Goal: Task Accomplishment & Management: Complete application form

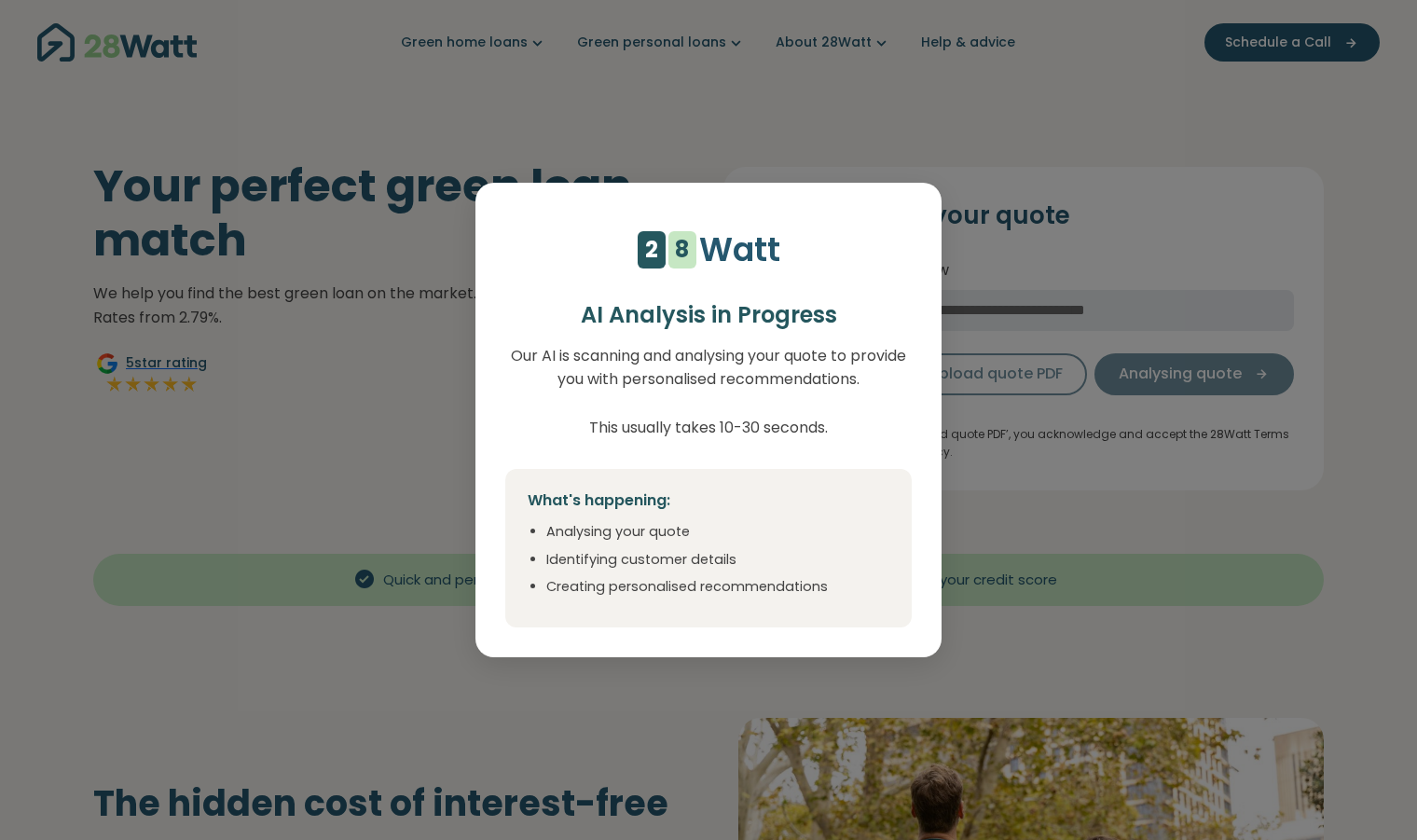
click at [1016, 501] on div "4 5 6 7 8 9 1 2 1 2 3 4 5 6 7 8 Watt AI Analysis in Progress Our AI is scanning…" at bounding box center [708, 420] width 1417 height 840
select select "***"
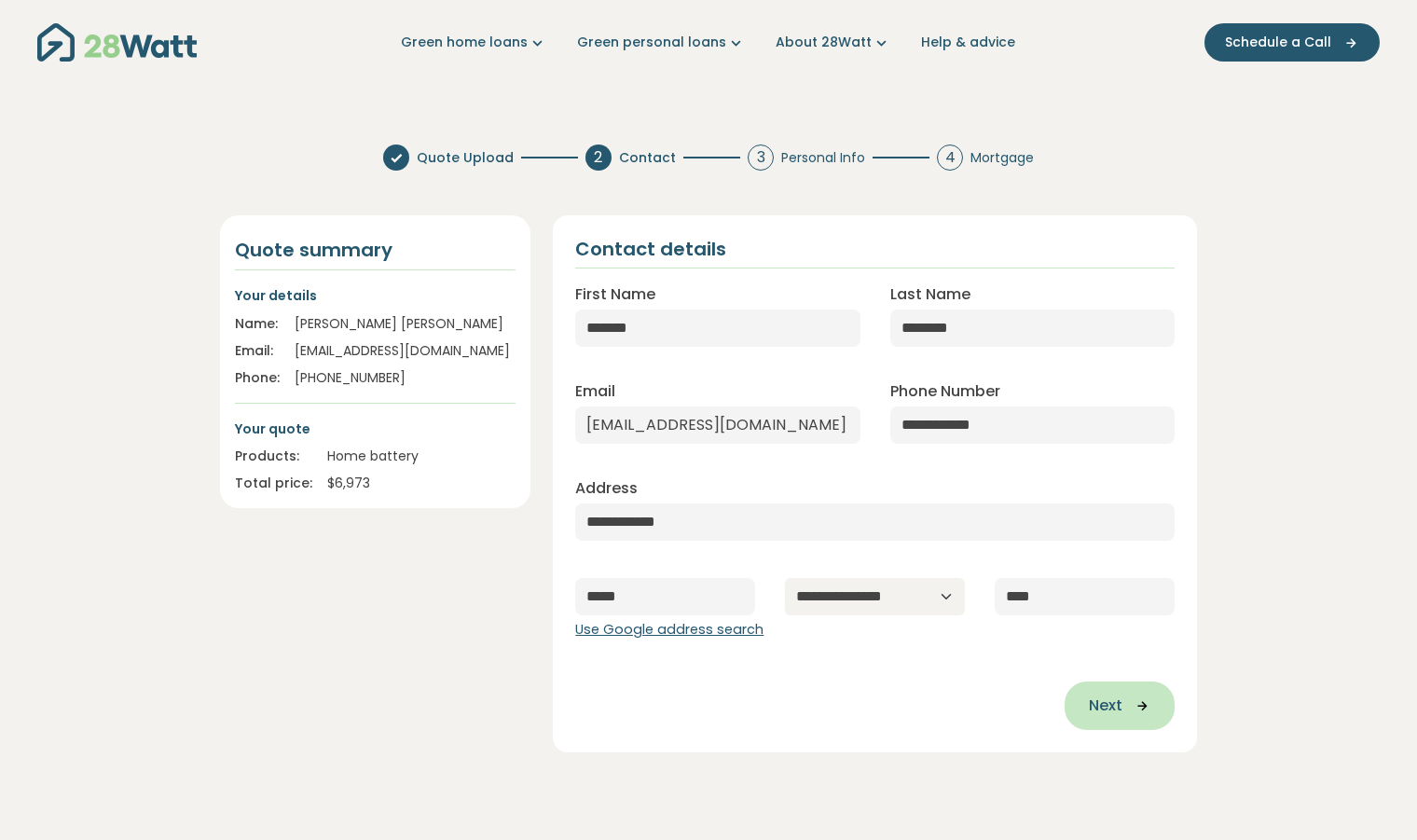
click at [1110, 712] on span "Next" at bounding box center [1106, 706] width 34 height 23
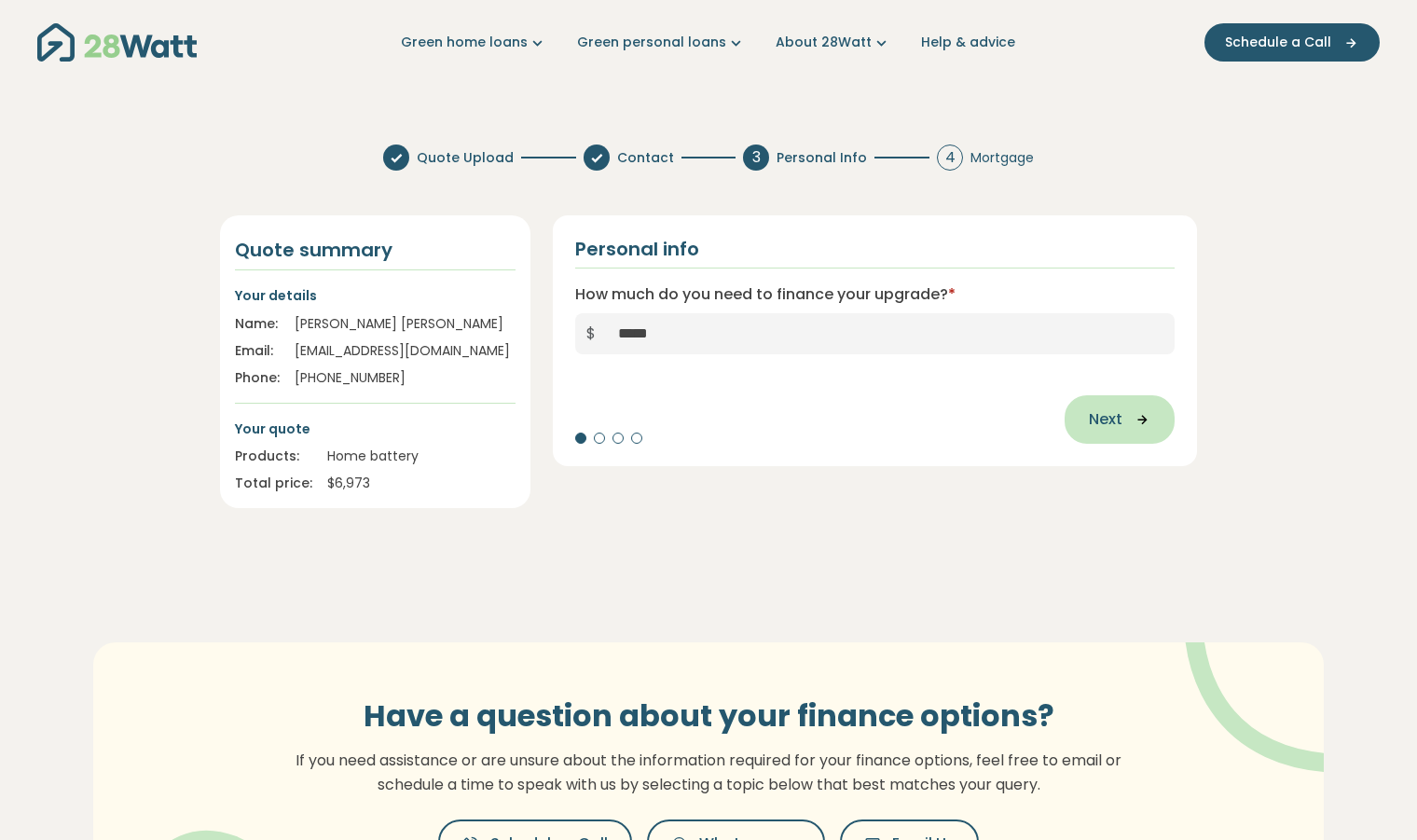
click at [1114, 417] on span "Next" at bounding box center [1106, 420] width 34 height 23
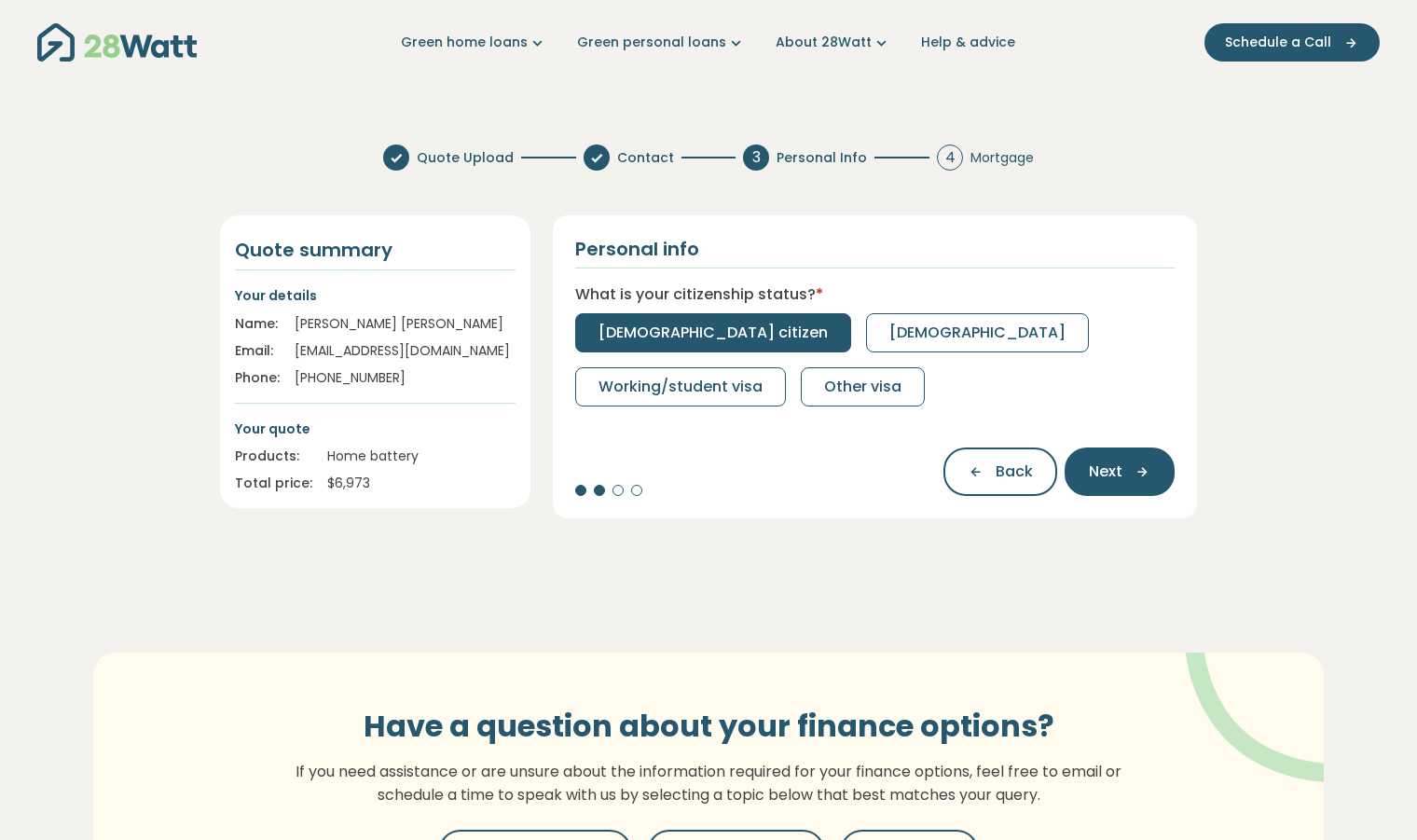
click at [680, 332] on span "[DEMOGRAPHIC_DATA] citizen" at bounding box center [713, 333] width 230 height 23
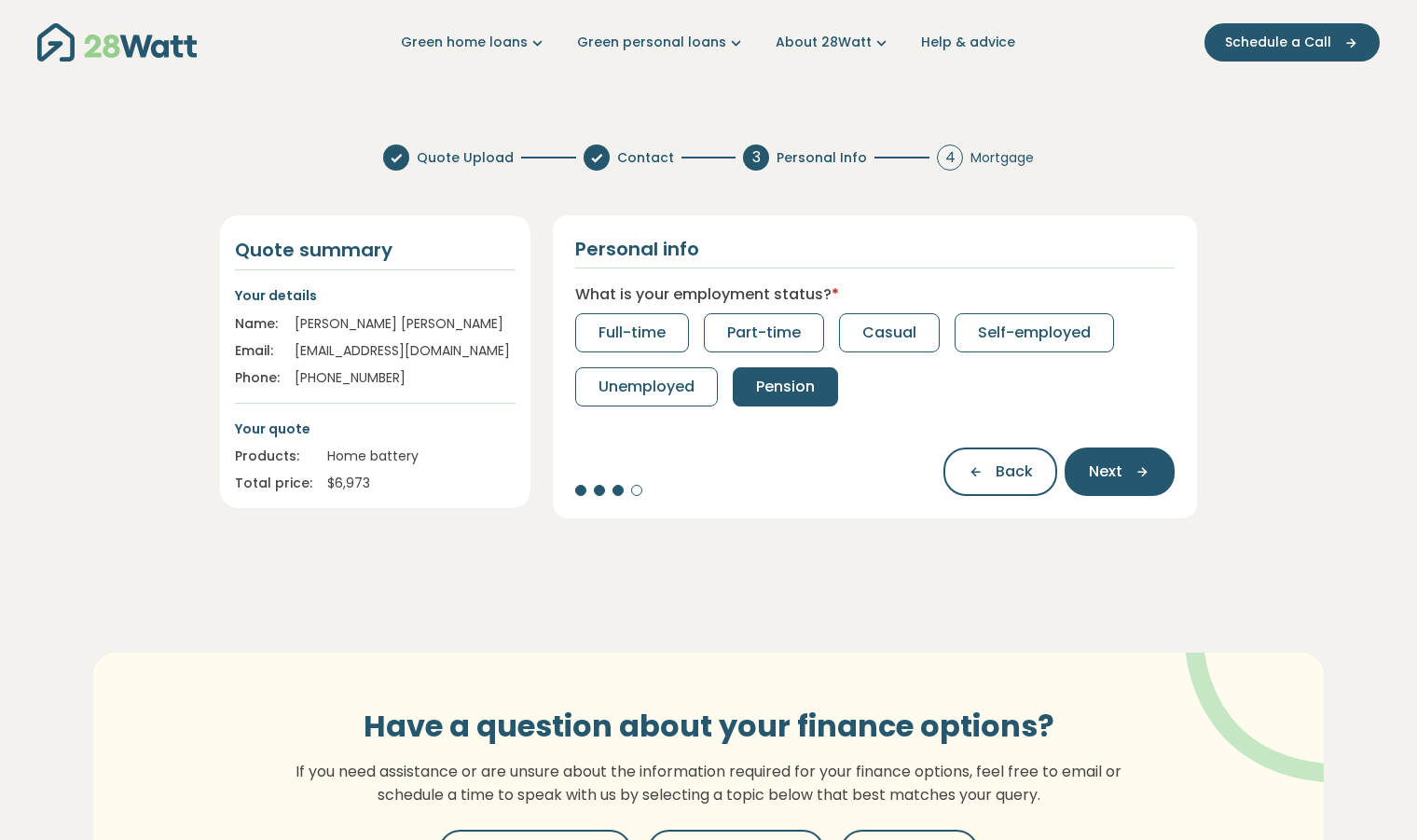
click at [800, 398] on button "Pension" at bounding box center [786, 386] width 105 height 39
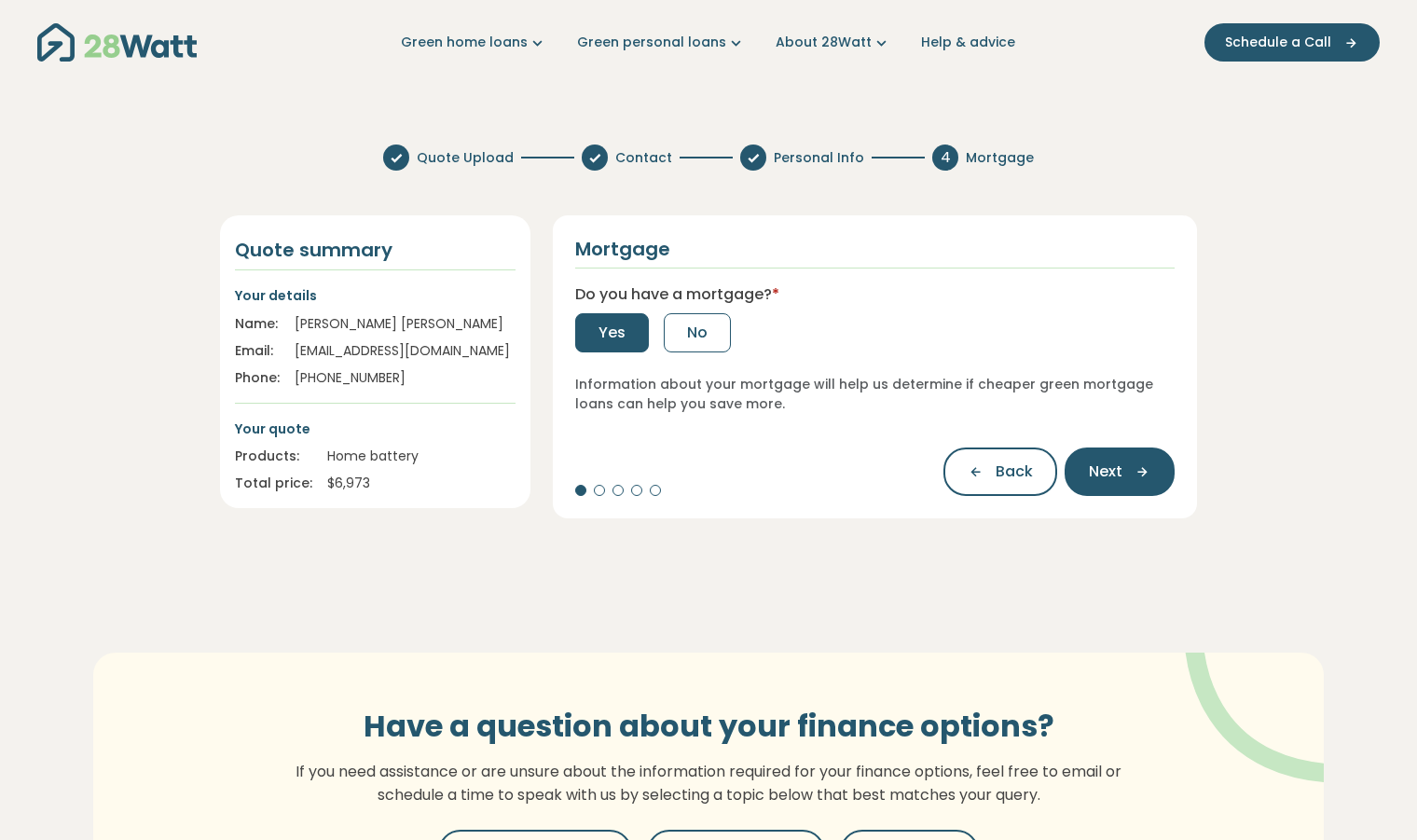
click at [621, 340] on span "Yes" at bounding box center [612, 333] width 27 height 23
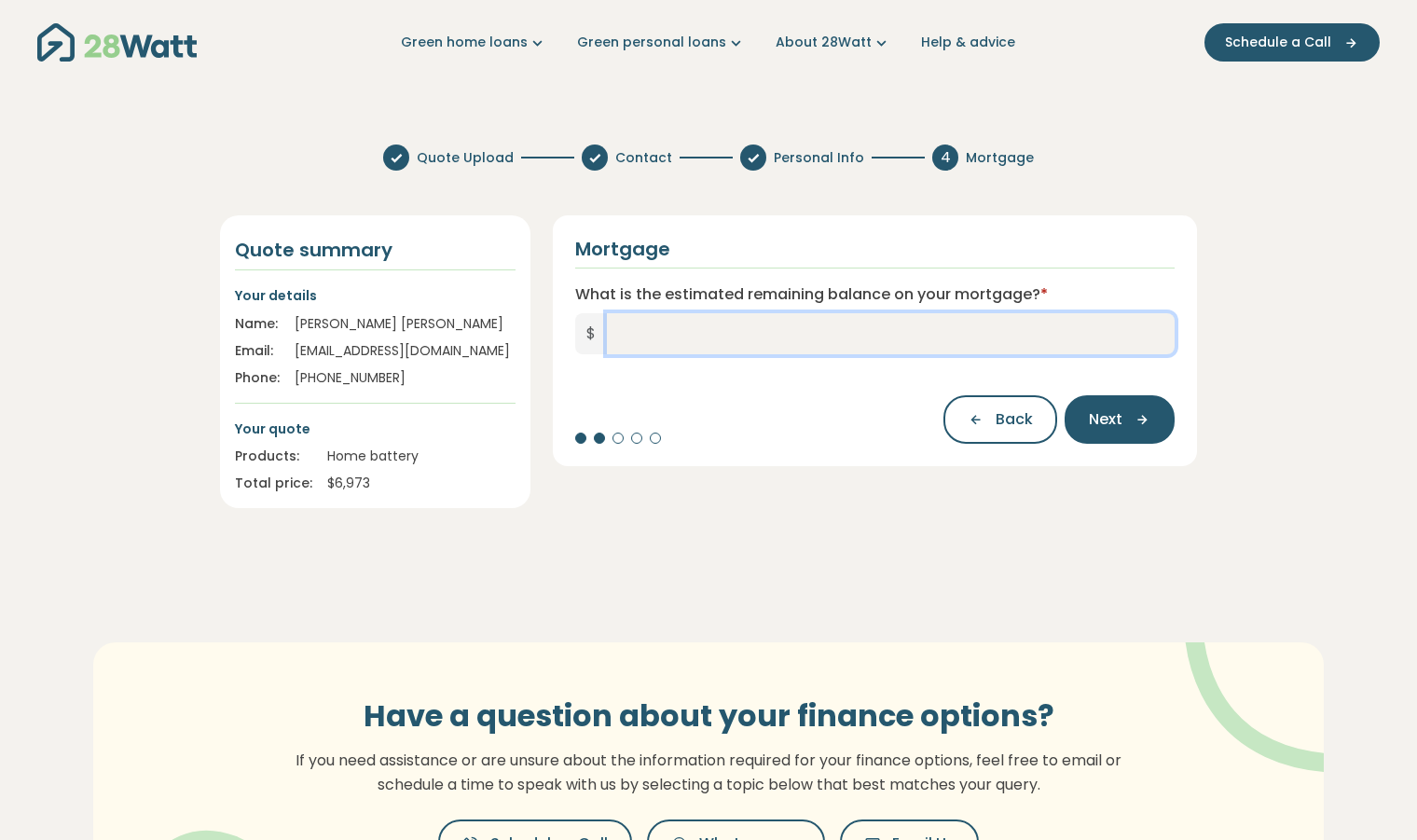
click at [655, 338] on input "What is the estimated remaining balance on your mortgage? *" at bounding box center [891, 333] width 568 height 41
type input "******"
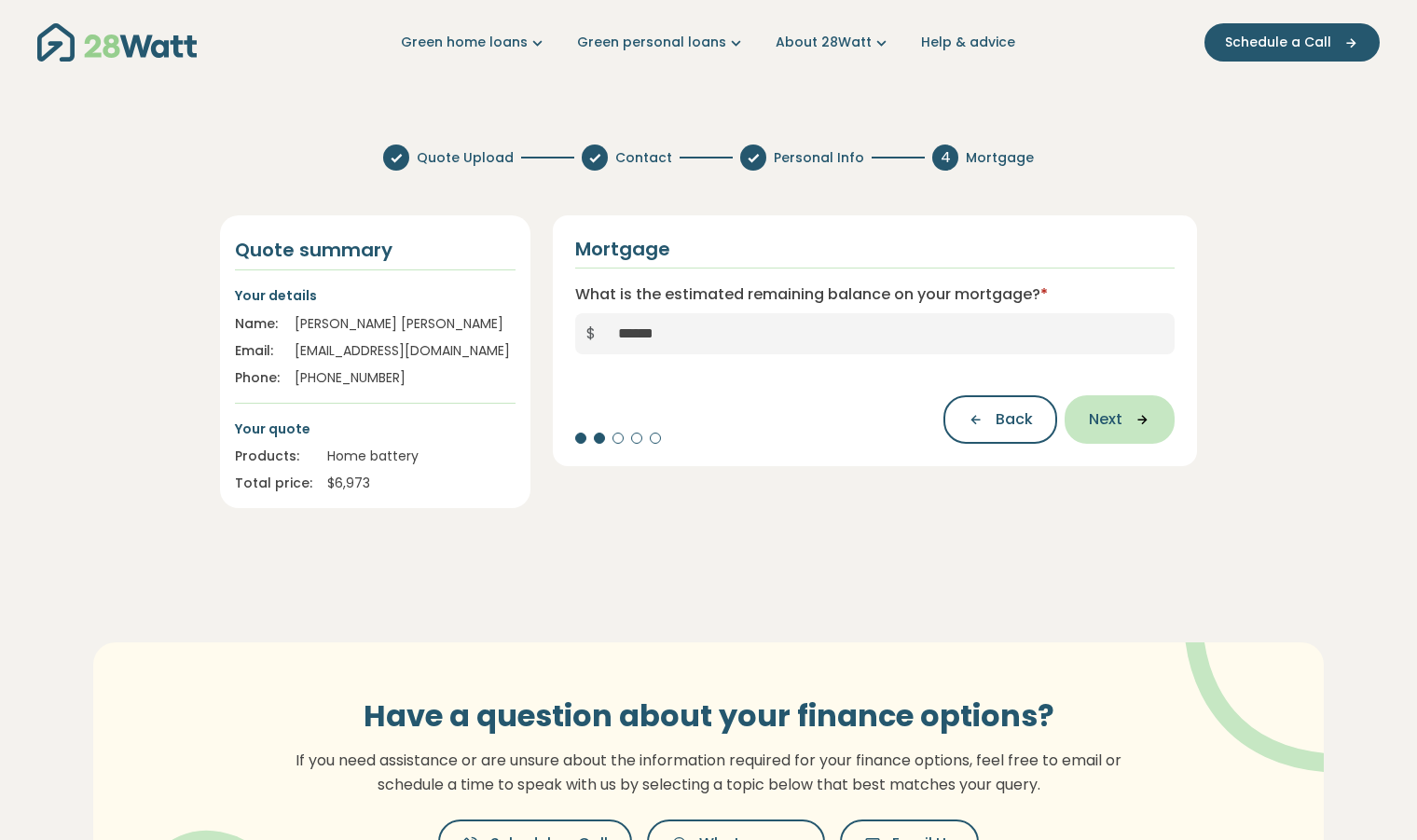
click at [1136, 416] on icon "button" at bounding box center [1137, 420] width 28 height 17
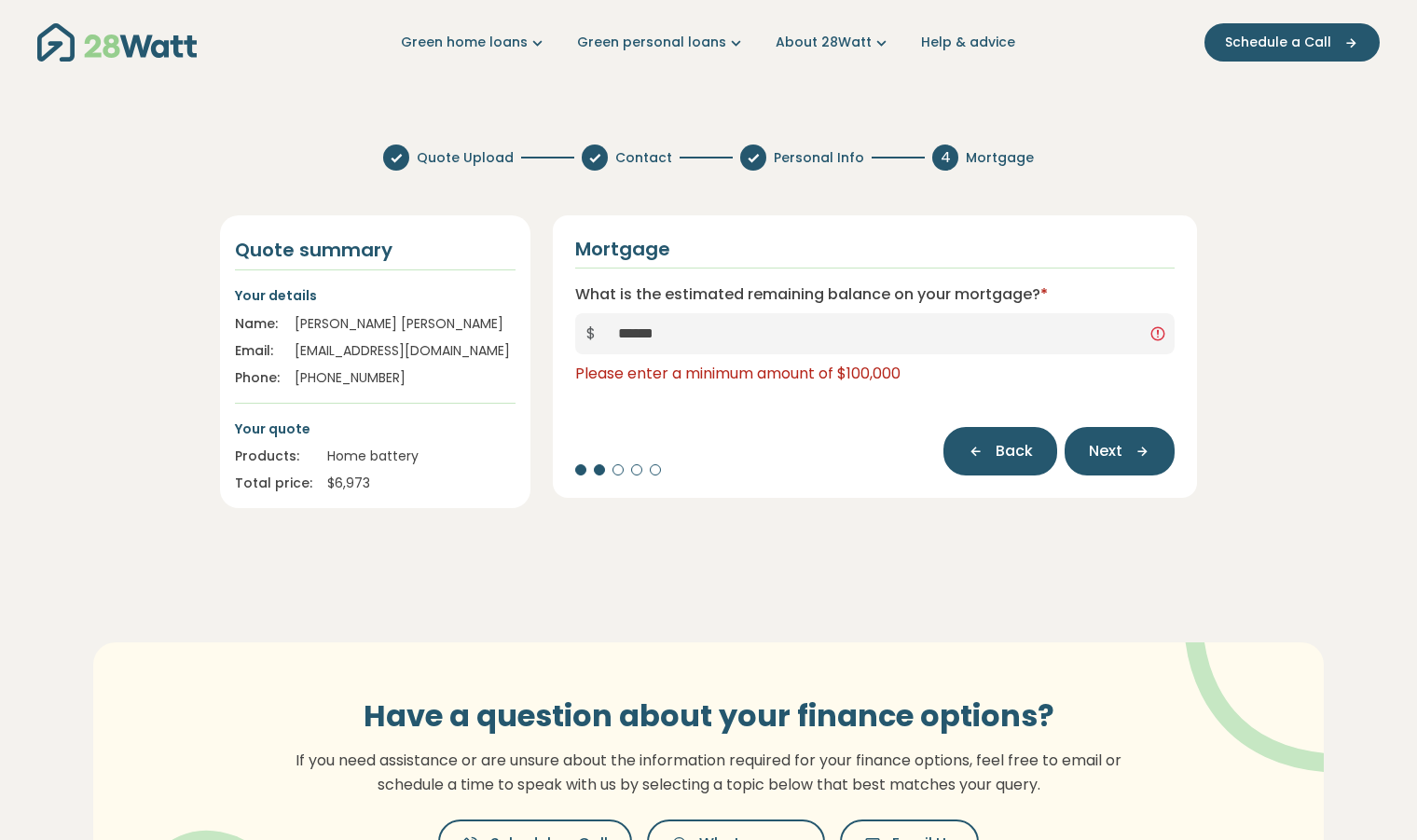
click at [1020, 444] on span "Back" at bounding box center [1015, 451] width 38 height 23
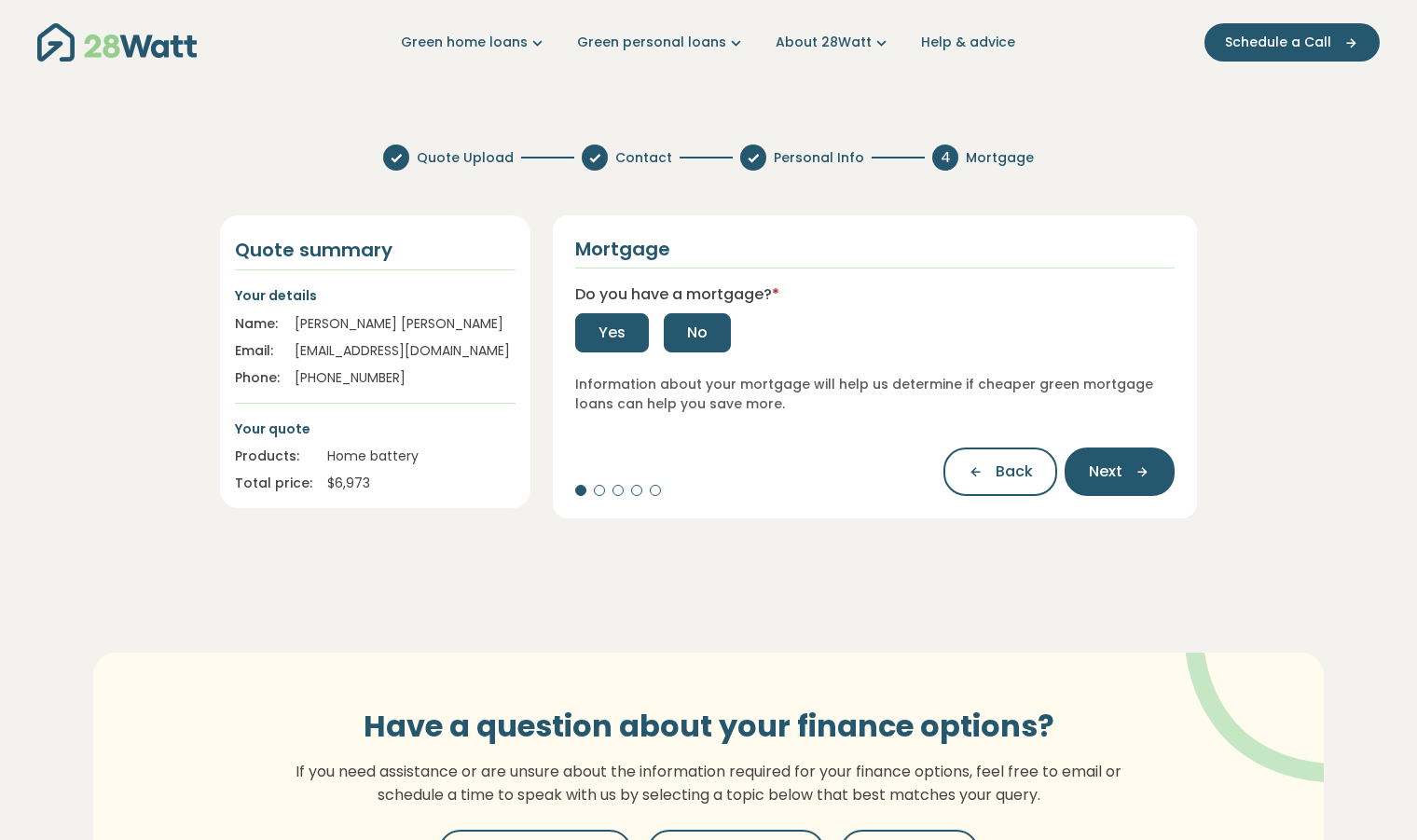
click at [715, 338] on button "No" at bounding box center [698, 332] width 68 height 39
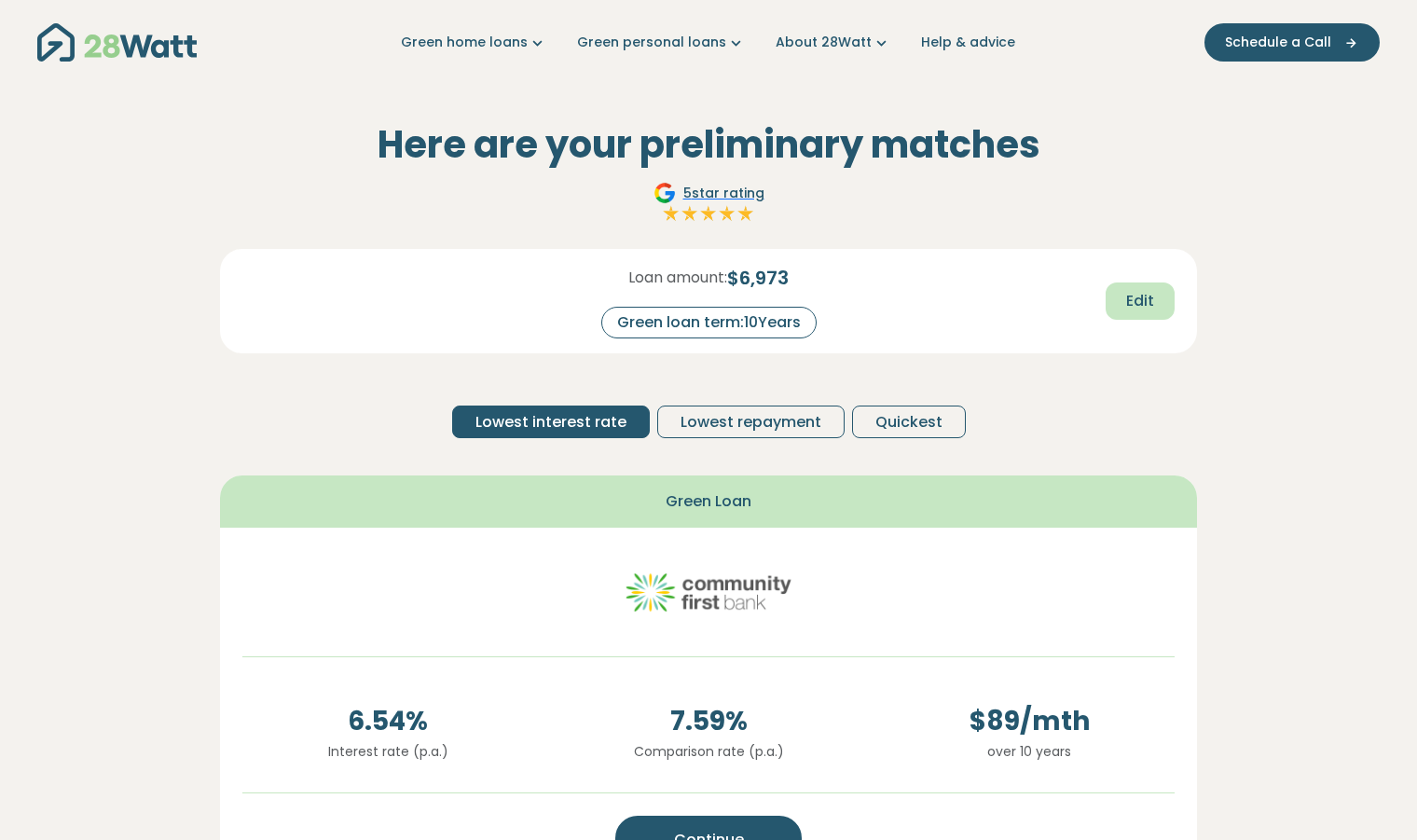
click at [1155, 295] on button "Edit" at bounding box center [1140, 301] width 69 height 38
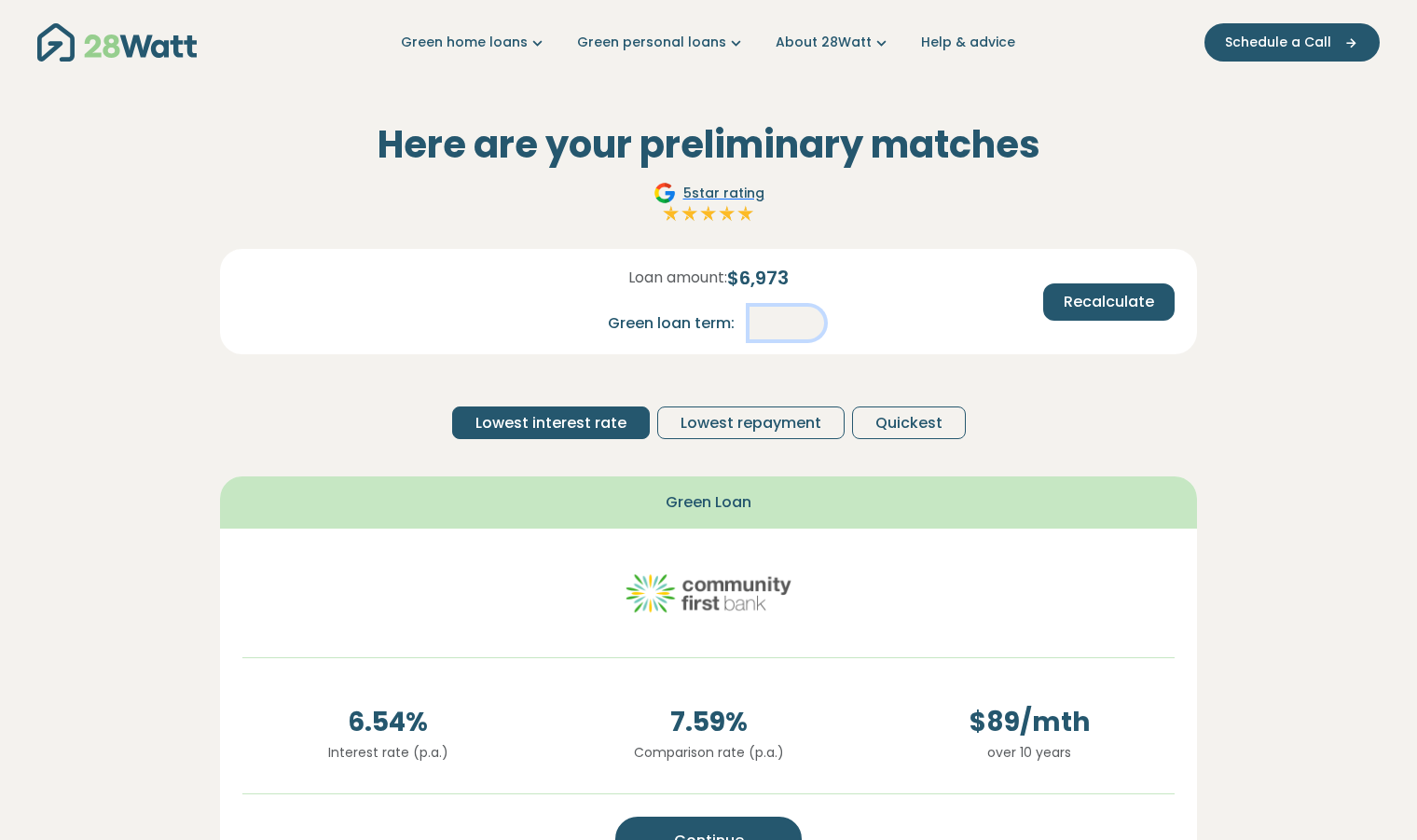
click at [798, 318] on input "**" at bounding box center [787, 323] width 75 height 33
type input "*"
click at [1117, 308] on span "Recalculate" at bounding box center [1109, 302] width 90 height 23
